Goal: Task Accomplishment & Management: Manage account settings

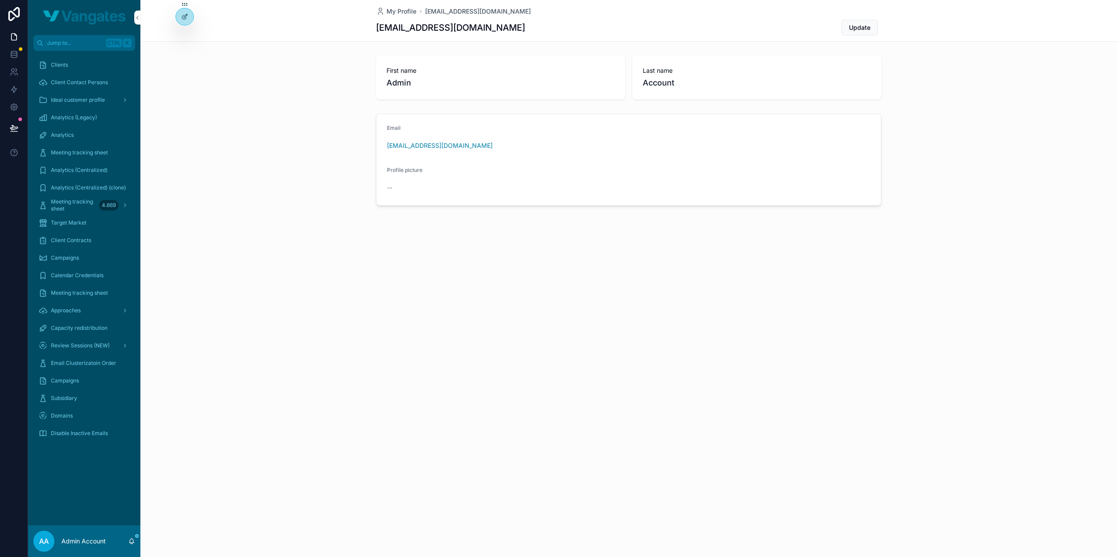
click at [75, 66] on div "Clients" at bounding box center [84, 65] width 91 height 14
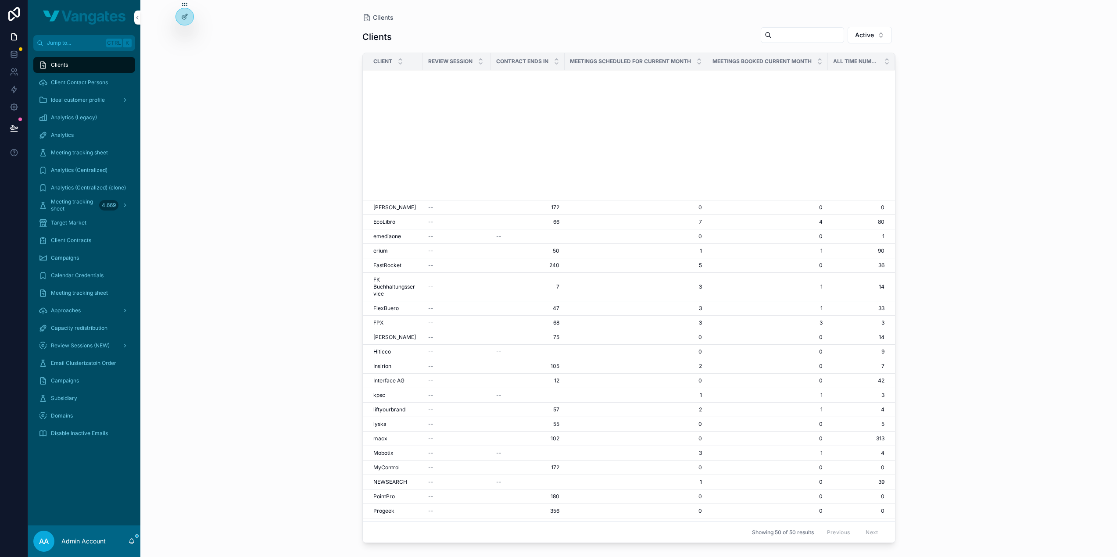
scroll to position [300, 0]
click at [384, 208] on span "Progeek" at bounding box center [383, 211] width 21 height 7
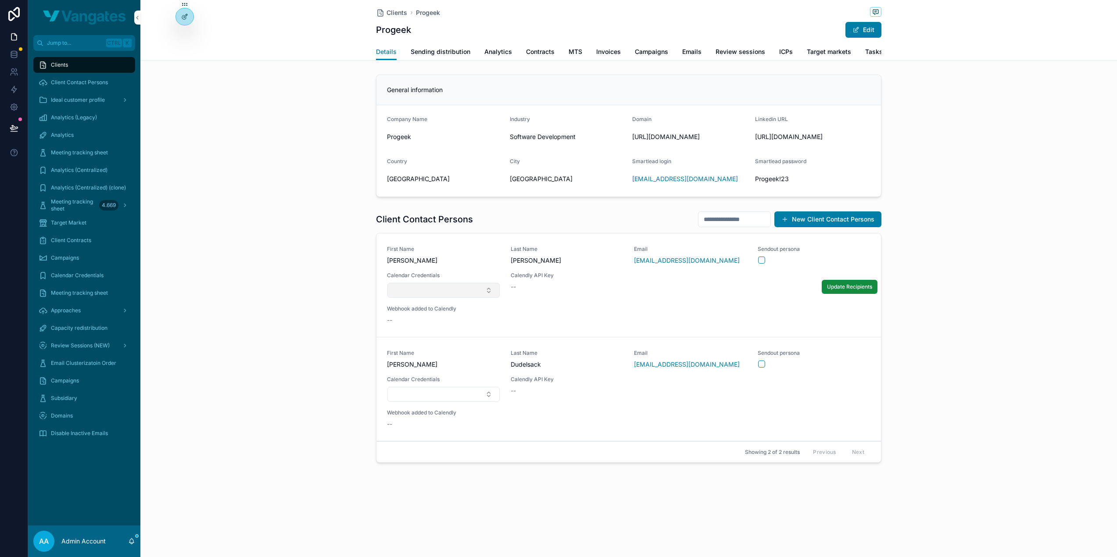
click at [430, 298] on button "Select Button" at bounding box center [443, 290] width 112 height 15
click at [401, 331] on span "New" at bounding box center [401, 332] width 13 height 9
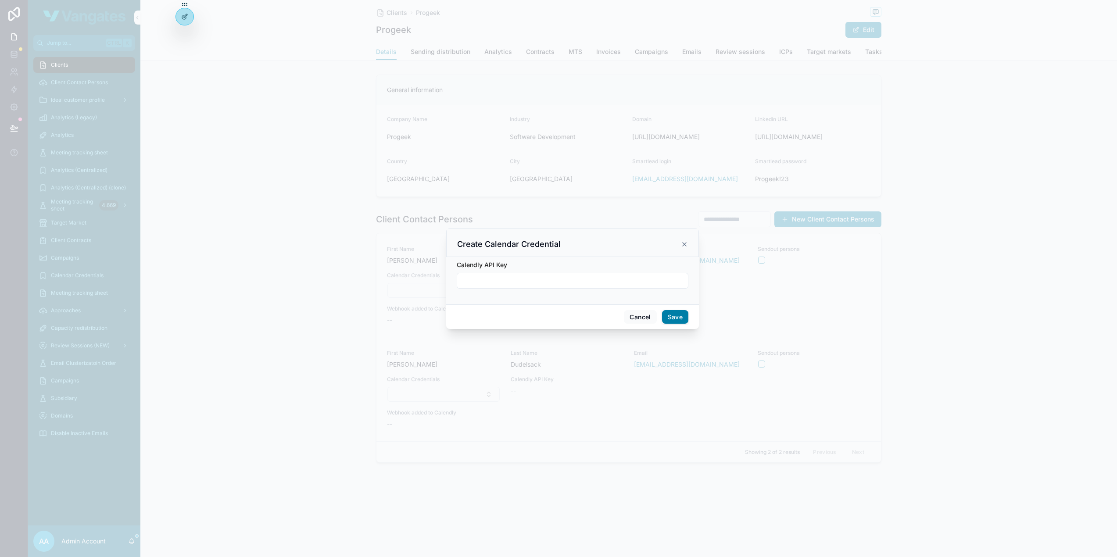
click at [559, 278] on input "scrollable content" at bounding box center [572, 281] width 231 height 12
paste input "**********"
type input "**********"
click at [674, 314] on button "Save" at bounding box center [675, 317] width 26 height 14
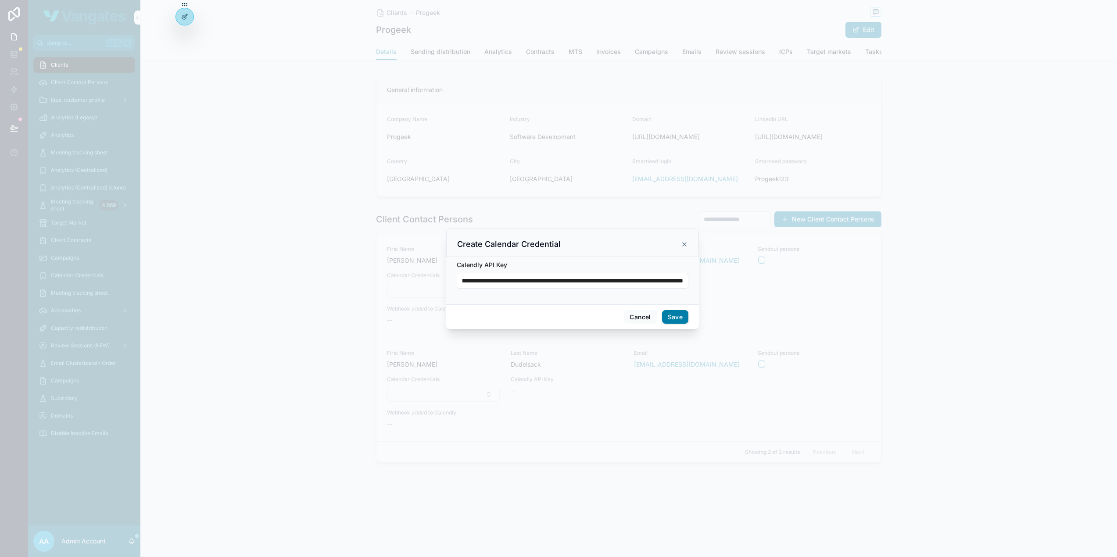
scroll to position [0, 0]
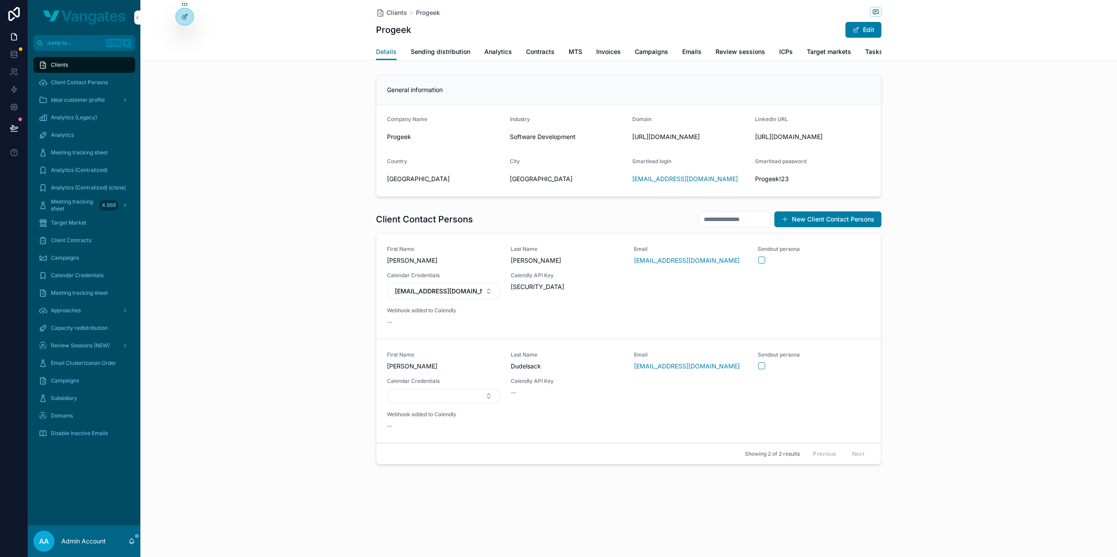
click at [957, 265] on div "Client Contact Persons New Client Contact Persons First Name Dmitri Last Name H…" at bounding box center [628, 340] width 977 height 264
click at [850, 291] on span "Update Recipients" at bounding box center [849, 287] width 45 height 7
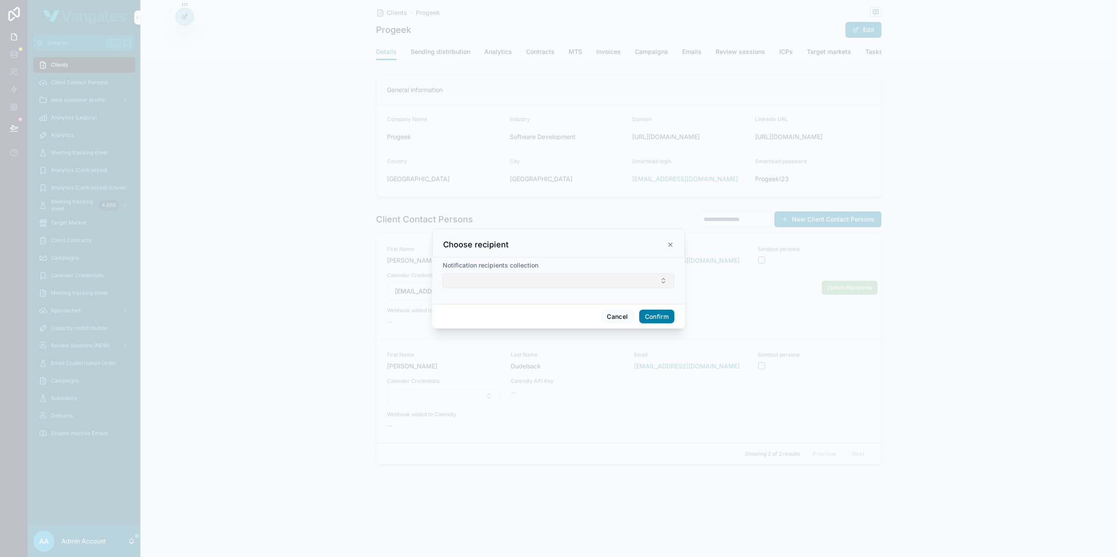
click at [563, 278] on button "Select Button" at bounding box center [559, 280] width 232 height 15
click at [537, 328] on span "[EMAIL_ADDRESS][DOMAIN_NAME]" at bounding box center [553, 334] width 104 height 18
click at [536, 346] on div "[EMAIL_ADDRESS][DOMAIN_NAME]" at bounding box center [559, 357] width 122 height 23
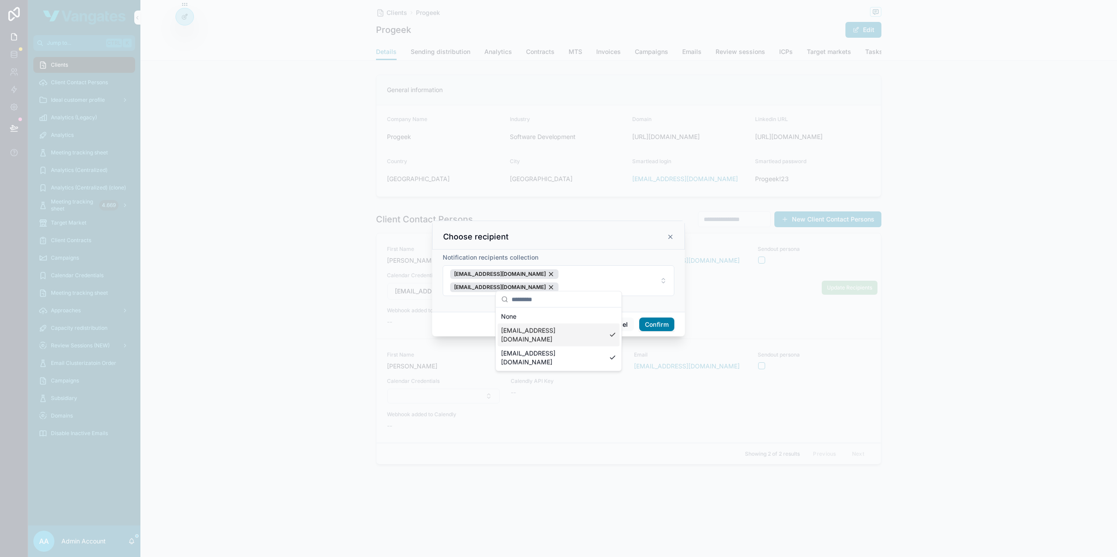
click at [650, 318] on button "Confirm" at bounding box center [656, 325] width 35 height 14
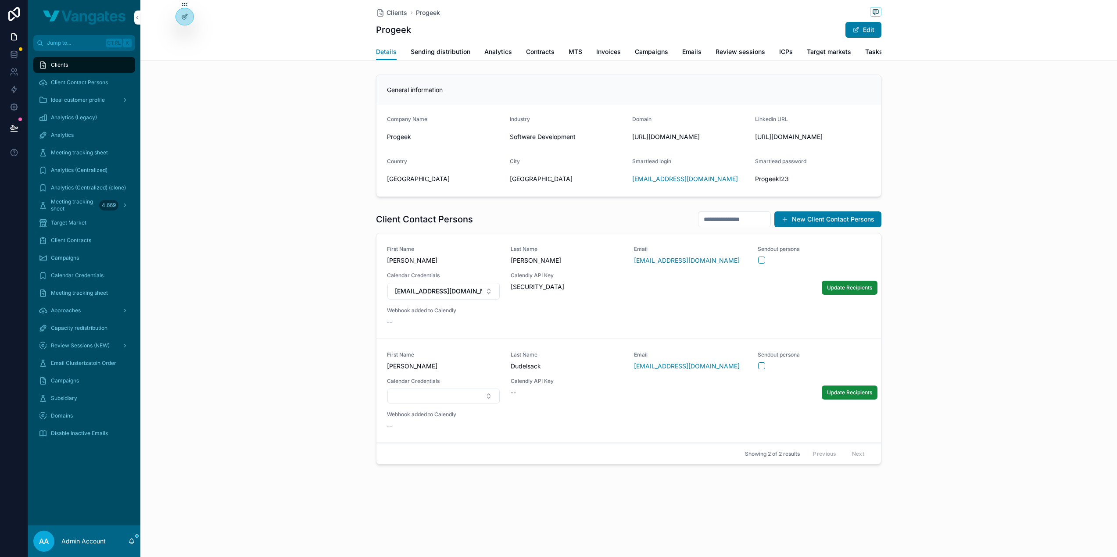
click at [778, 409] on div "First Name Boris Last Name Dudelsack Email bdudelsack@progeek.de Sendout person…" at bounding box center [629, 390] width 484 height 79
click at [849, 396] on span "Update Recipients" at bounding box center [849, 392] width 45 height 7
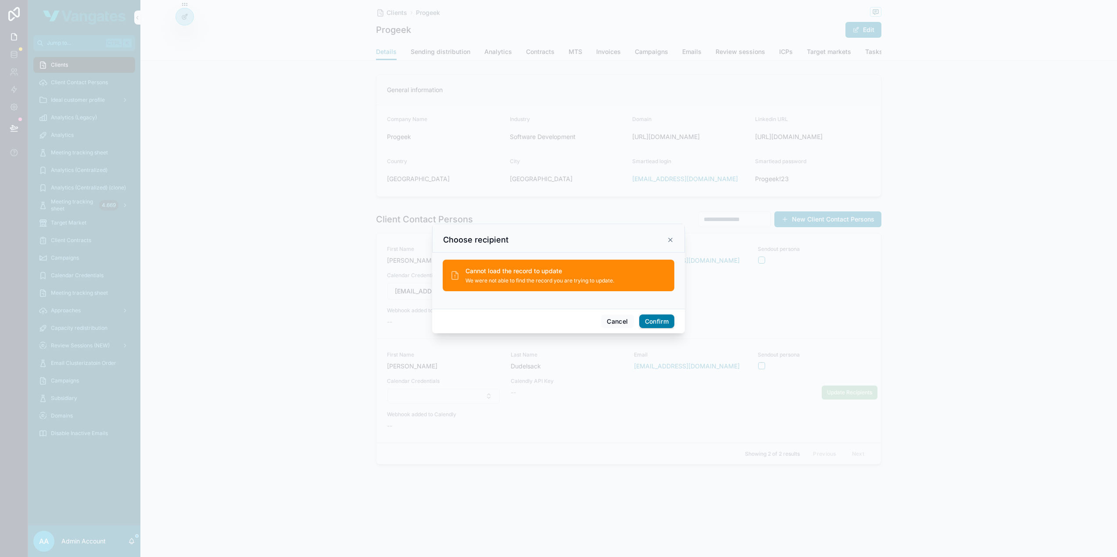
click at [677, 233] on div "Choose recipient" at bounding box center [558, 238] width 253 height 29
click at [672, 240] on icon at bounding box center [670, 240] width 7 height 7
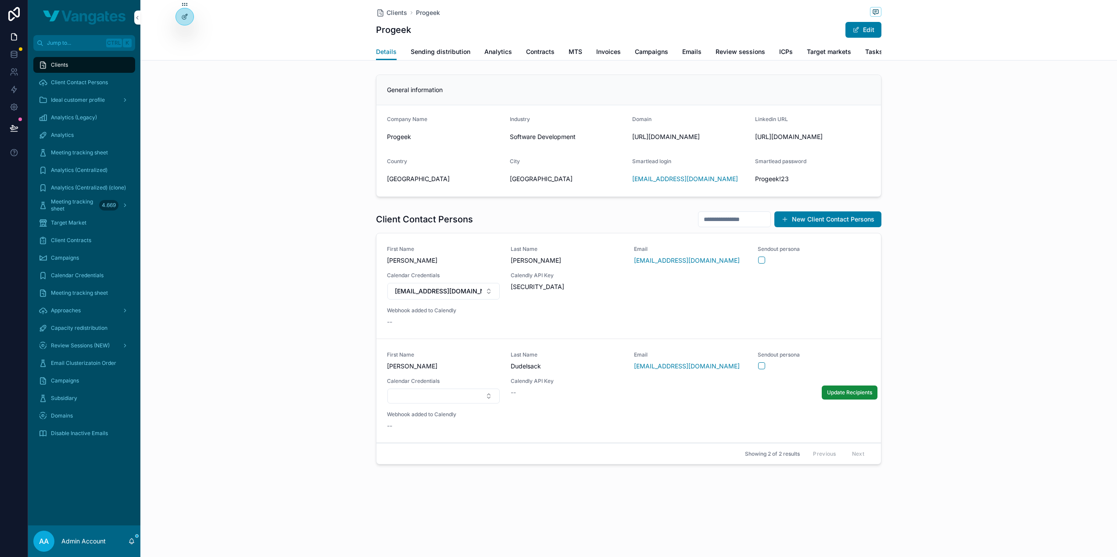
click at [973, 358] on div "Client Contact Persons New Client Contact Persons First Name Dmitri Last Name H…" at bounding box center [628, 340] width 977 height 264
click at [841, 400] on button "Update Recipients" at bounding box center [850, 393] width 56 height 14
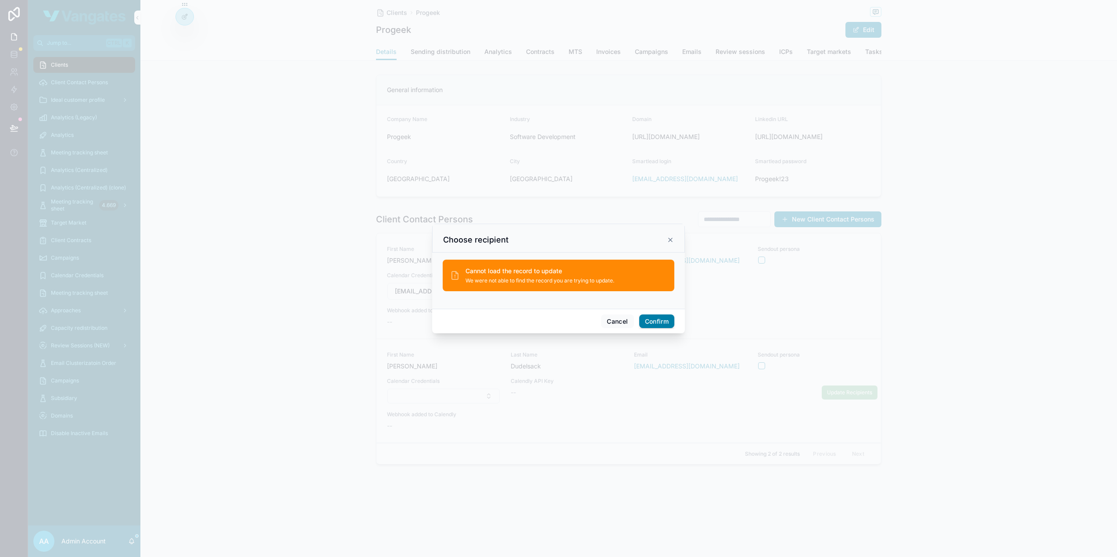
click at [670, 241] on icon at bounding box center [670, 240] width 7 height 7
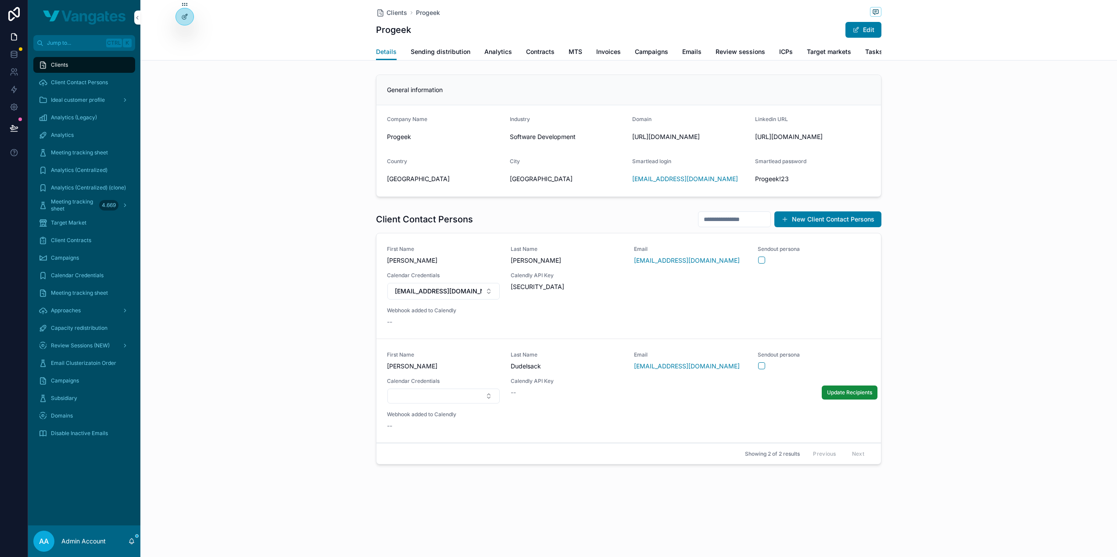
click at [974, 373] on div "Client Contact Persons New Client Contact Persons First Name Dmitri Last Name H…" at bounding box center [628, 340] width 977 height 264
click at [837, 291] on span "Update Recipients" at bounding box center [849, 287] width 45 height 7
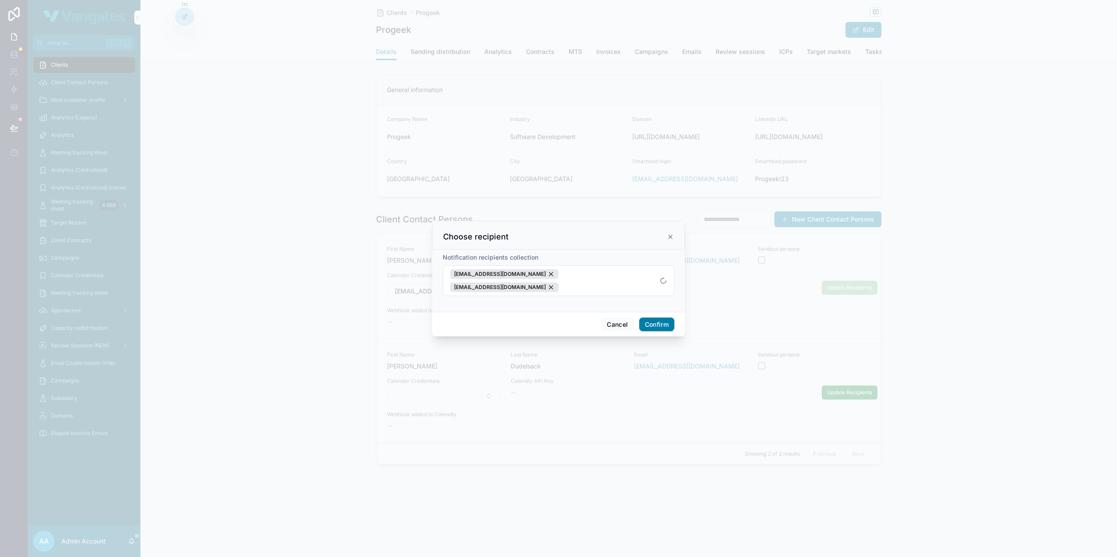
click at [671, 240] on icon at bounding box center [670, 236] width 7 height 7
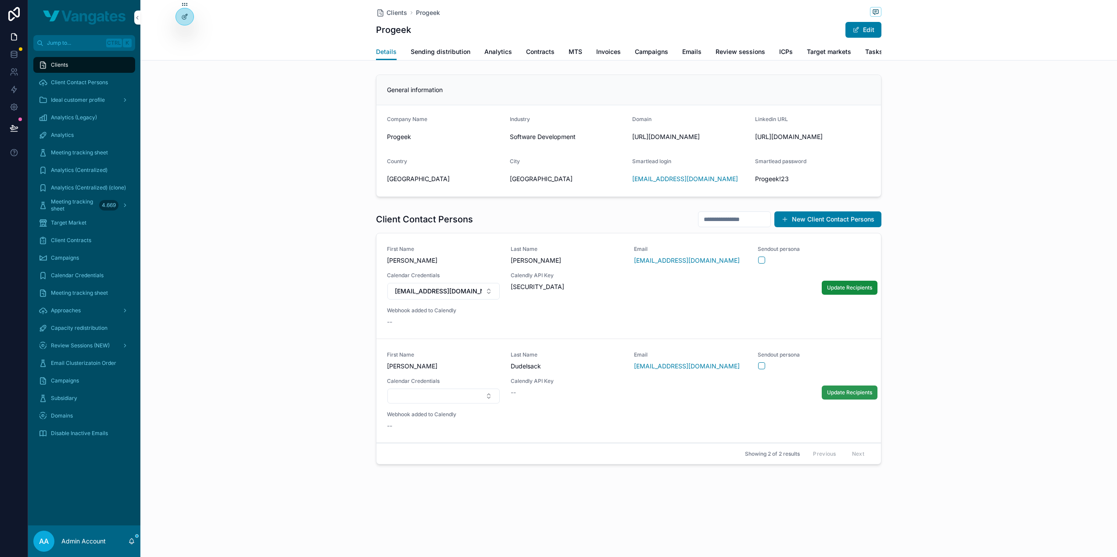
click at [837, 396] on span "Update Recipients" at bounding box center [849, 392] width 45 height 7
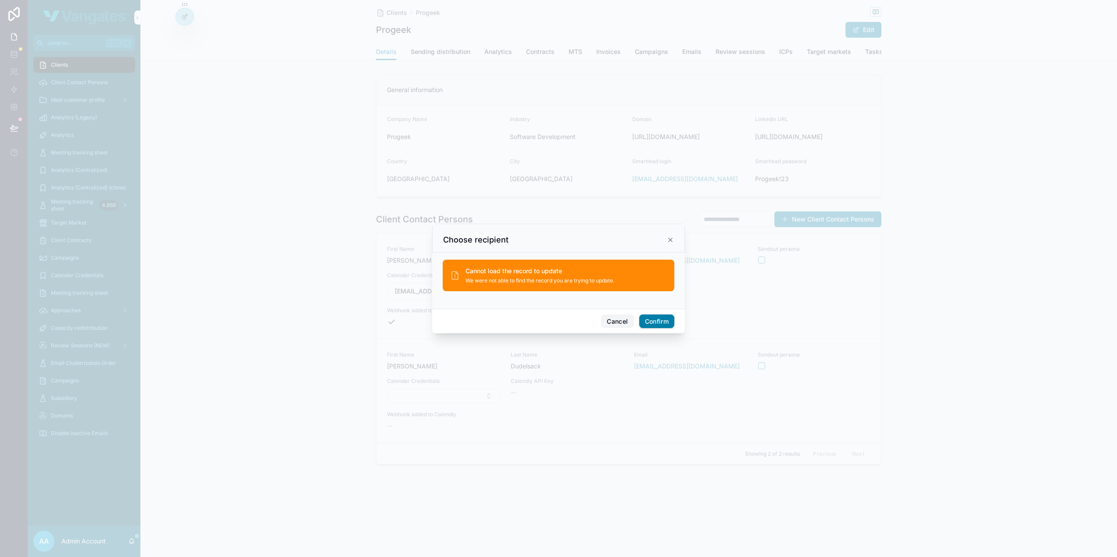
click at [611, 318] on button "Cancel" at bounding box center [617, 322] width 32 height 14
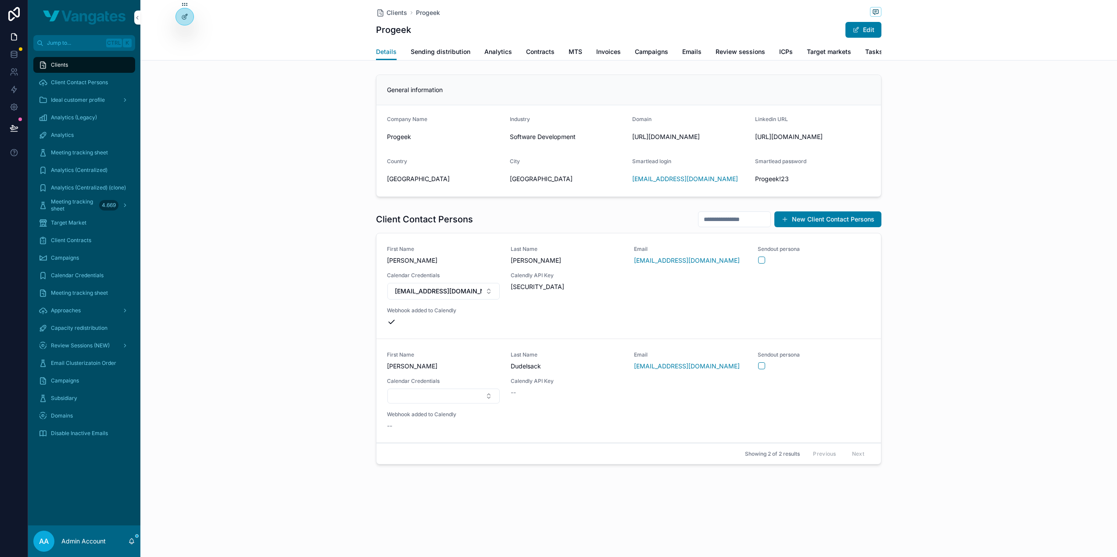
click at [260, 287] on div "Client Contact Persons New Client Contact Persons First Name Dmitri Last Name H…" at bounding box center [628, 340] width 977 height 264
click at [464, 404] on button "Select Button" at bounding box center [443, 396] width 112 height 15
click at [405, 404] on button "Select Button" at bounding box center [443, 396] width 112 height 15
click at [541, 371] on span "Dudelsack" at bounding box center [567, 366] width 113 height 9
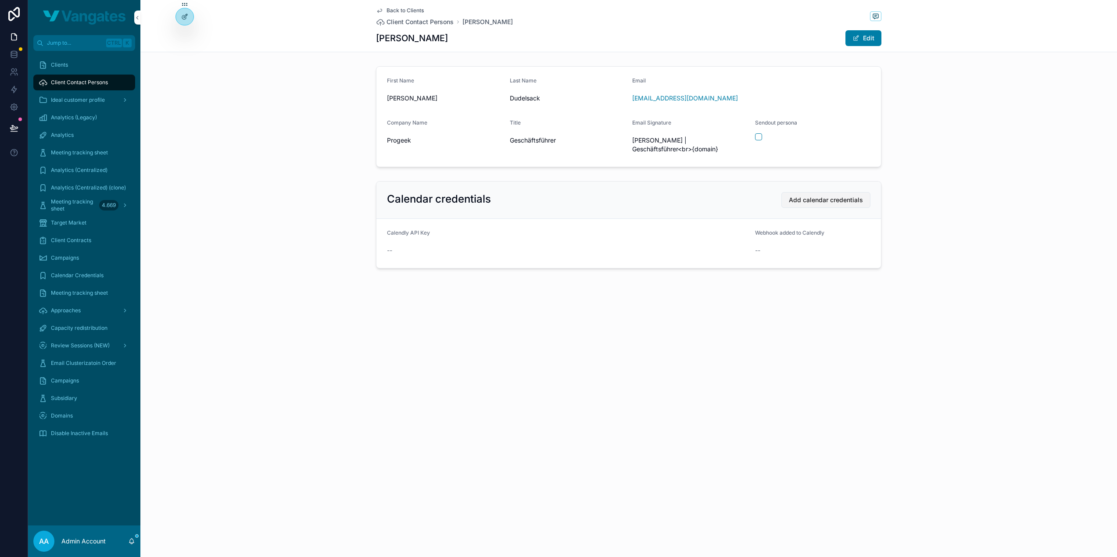
click at [805, 200] on span "Add calendar credentials" at bounding box center [826, 200] width 74 height 9
click at [319, 165] on div "First Name [PERSON_NAME] Last Name [PERSON_NAME] Email [EMAIL_ADDRESS][DOMAIN_N…" at bounding box center [628, 117] width 977 height 108
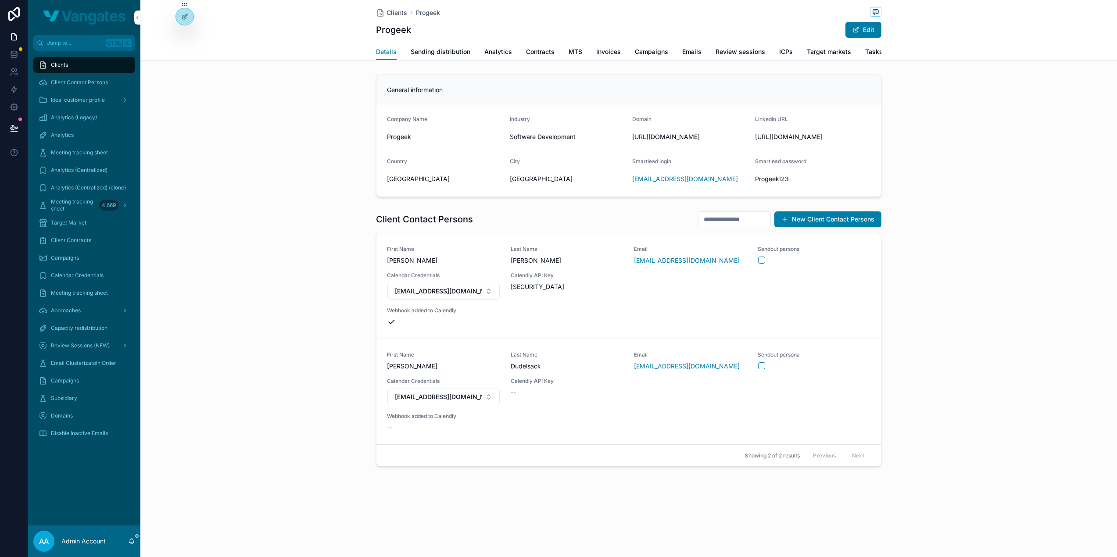
scroll to position [6, 0]
click at [843, 397] on span "Update Recipients" at bounding box center [849, 393] width 45 height 7
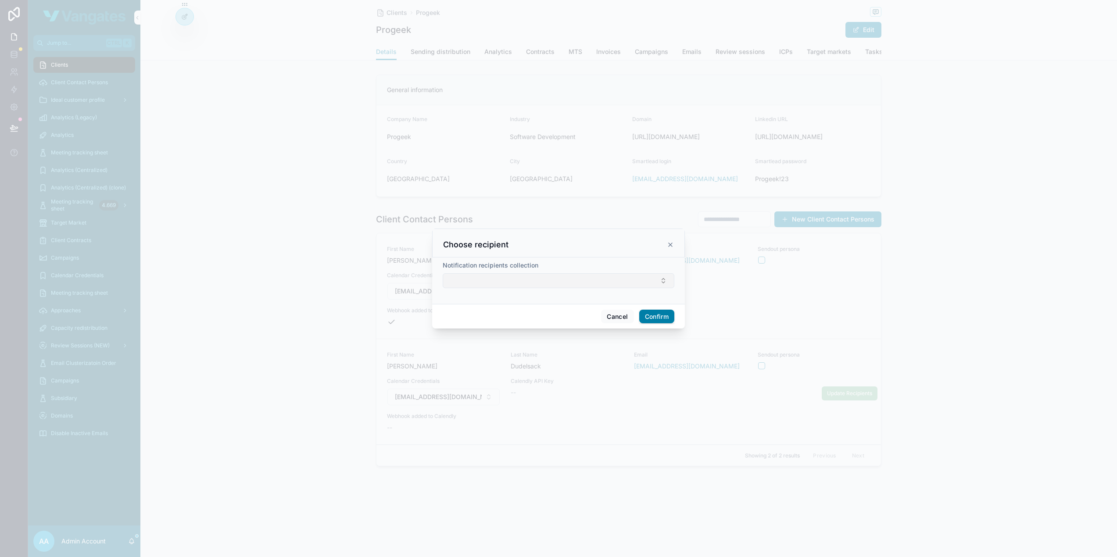
click at [596, 283] on button "Select Button" at bounding box center [559, 280] width 232 height 15
click at [542, 328] on span "[EMAIL_ADDRESS][DOMAIN_NAME]" at bounding box center [553, 334] width 104 height 18
click at [539, 349] on span "[EMAIL_ADDRESS][DOMAIN_NAME]" at bounding box center [553, 358] width 104 height 18
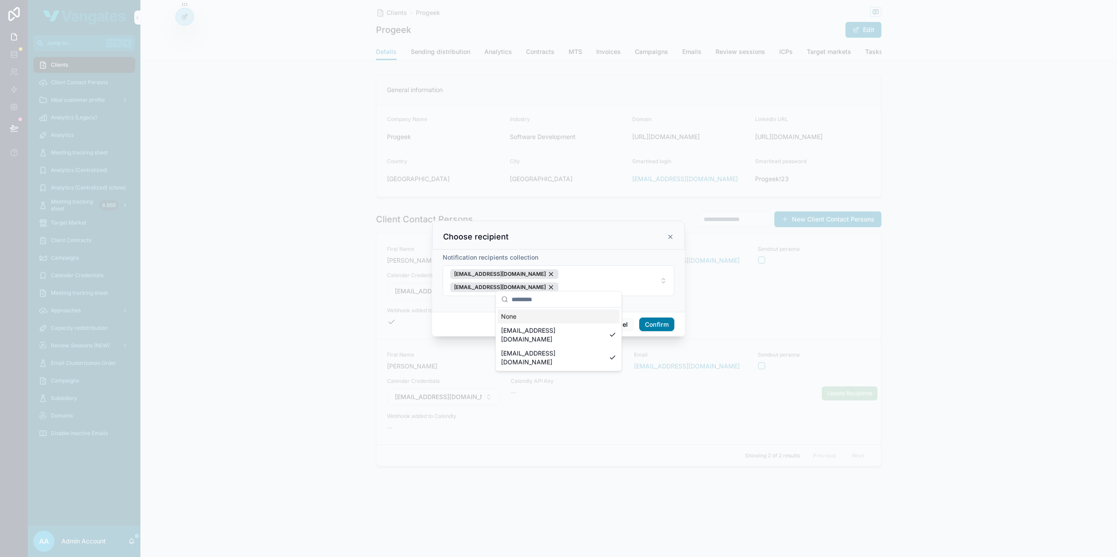
click at [656, 320] on button "Confirm" at bounding box center [656, 325] width 35 height 14
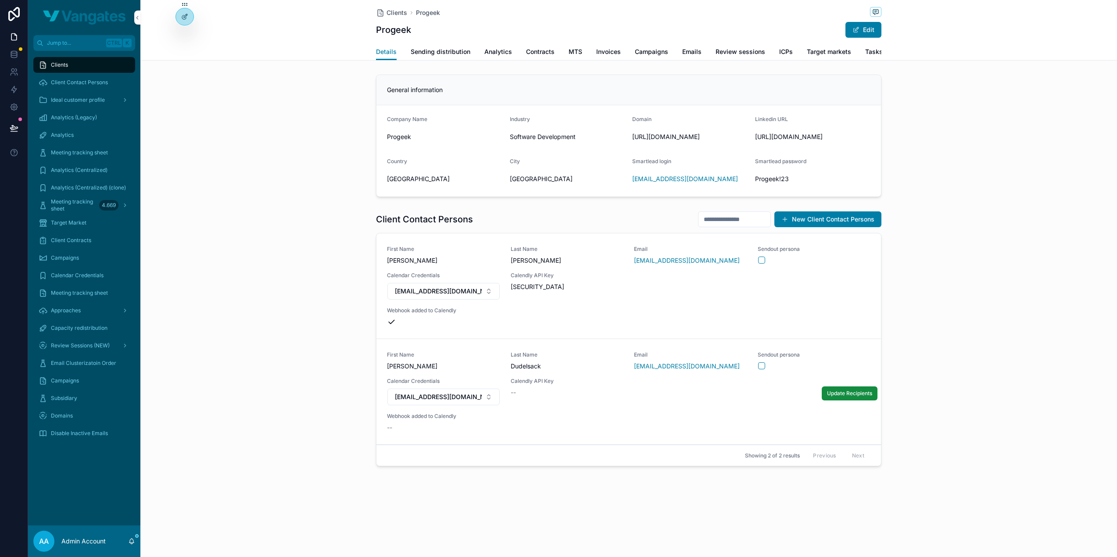
click at [936, 301] on div "Client Contact Persons New Client Contact Persons First Name [PERSON_NAME] Last…" at bounding box center [628, 341] width 977 height 266
